Goal: Transaction & Acquisition: Purchase product/service

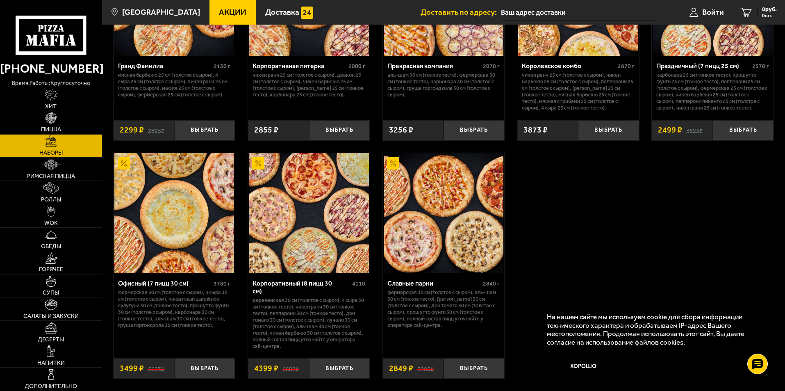
scroll to position [1189, 0]
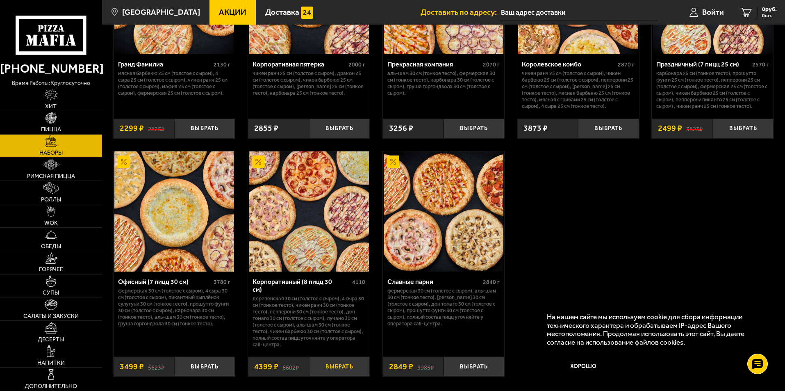
click at [335, 361] on button "Выбрать" at bounding box center [339, 366] width 61 height 20
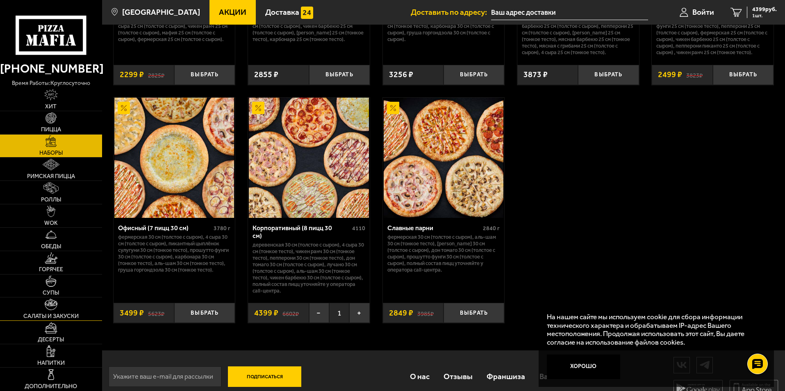
scroll to position [1252, 0]
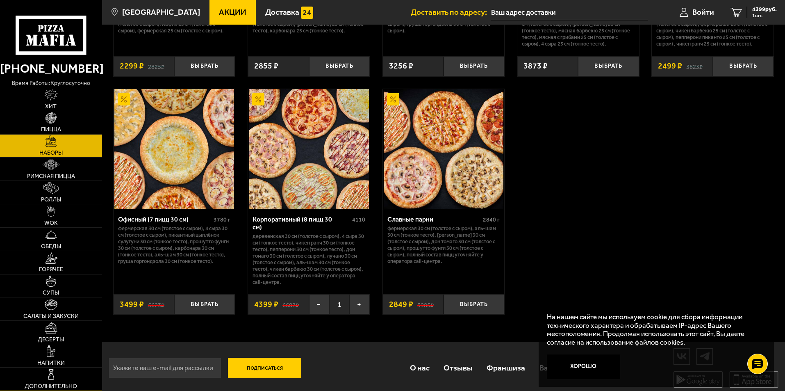
click at [43, 372] on link "Дополнительно" at bounding box center [51, 378] width 102 height 23
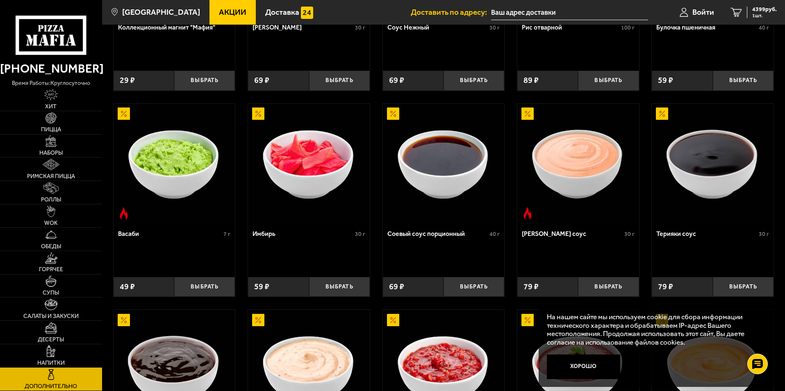
scroll to position [246, 0]
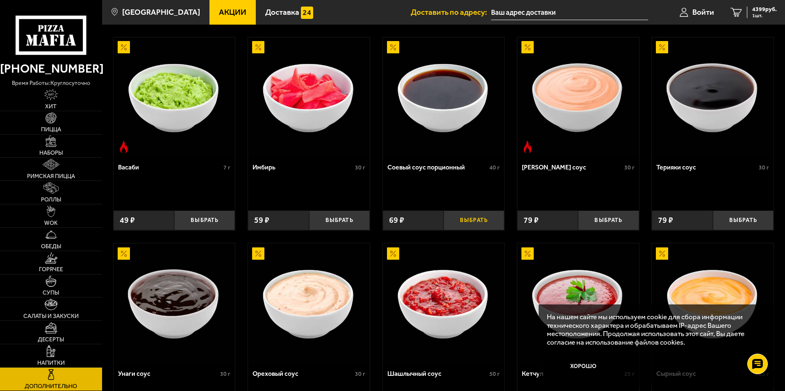
click at [470, 215] on button "Выбрать" at bounding box center [474, 220] width 61 height 20
click at [490, 222] on button "+" at bounding box center [494, 220] width 20 height 20
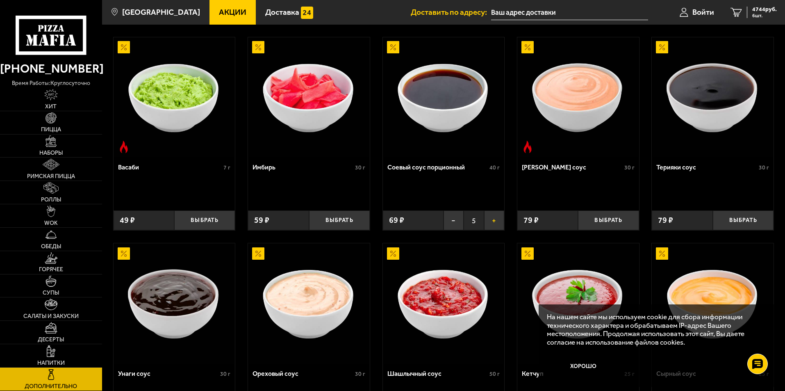
click at [490, 222] on button "+" at bounding box center [494, 220] width 20 height 20
click at [764, 9] on span "4951 руб." at bounding box center [764, 10] width 25 height 6
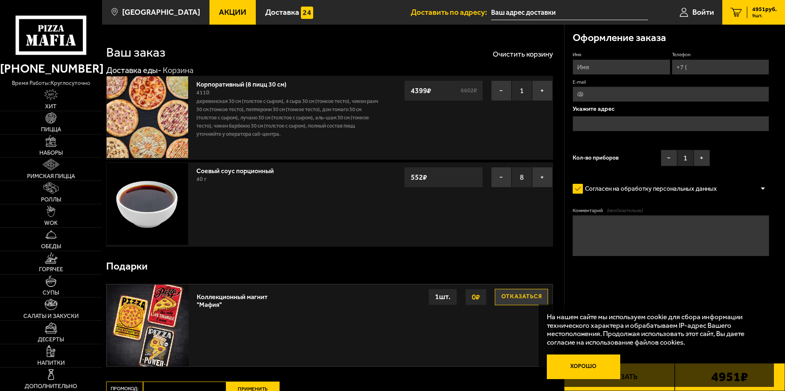
click at [608, 366] on button "Хорошо" at bounding box center [584, 366] width 74 height 25
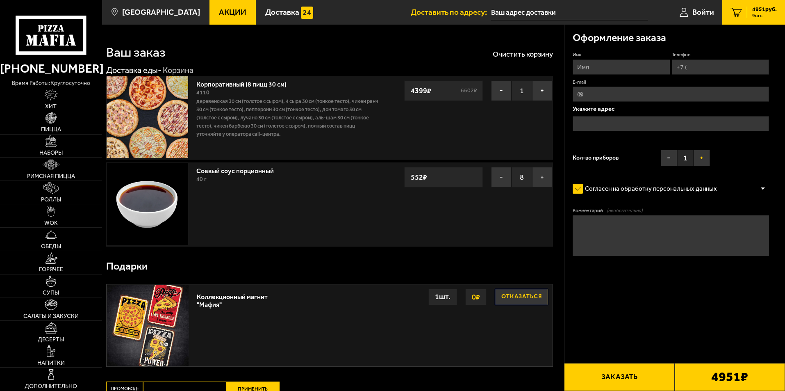
click at [705, 157] on button "+" at bounding box center [702, 158] width 16 height 16
click at [497, 170] on button "−" at bounding box center [501, 177] width 21 height 21
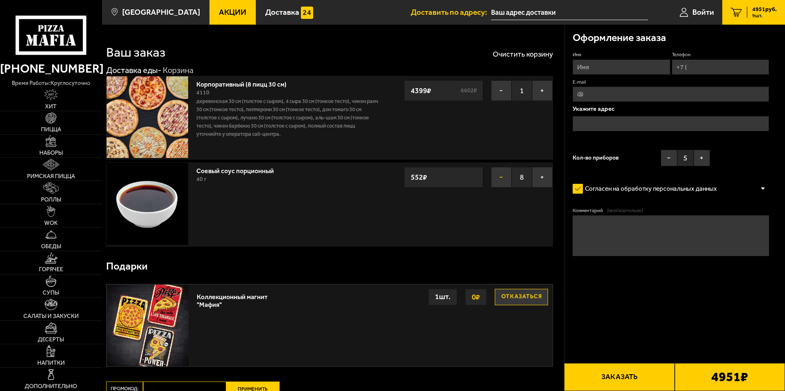
click at [497, 170] on button "−" at bounding box center [501, 177] width 21 height 21
